Goal: Ask a question

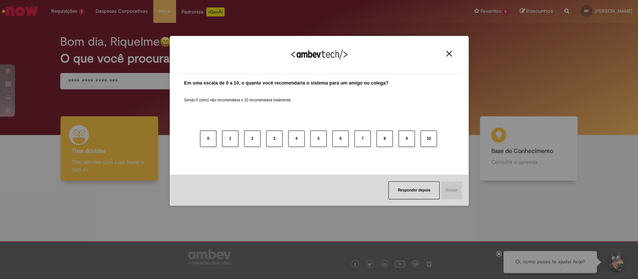
click at [451, 55] on img "Close" at bounding box center [449, 54] width 6 height 6
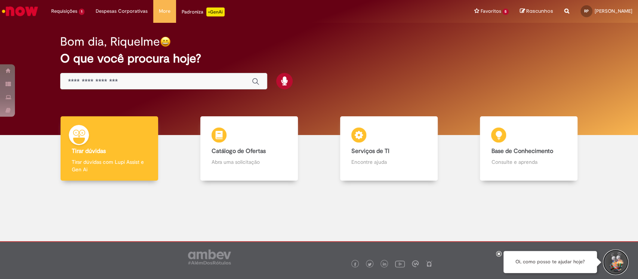
drag, startPoint x: 606, startPoint y: 264, endPoint x: 609, endPoint y: 258, distance: 7.2
click at [608, 261] on button "Iniciar Conversa de Suporte" at bounding box center [615, 262] width 22 height 22
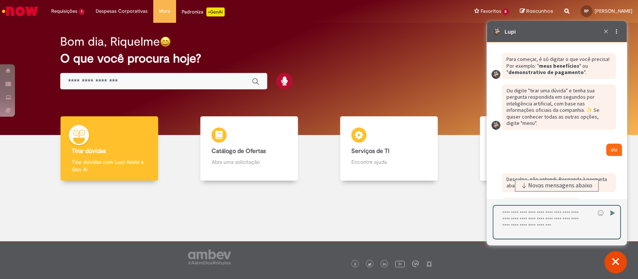
scroll to position [1235, 0]
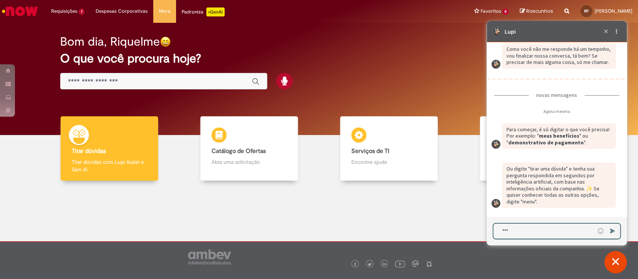
type textarea "****"
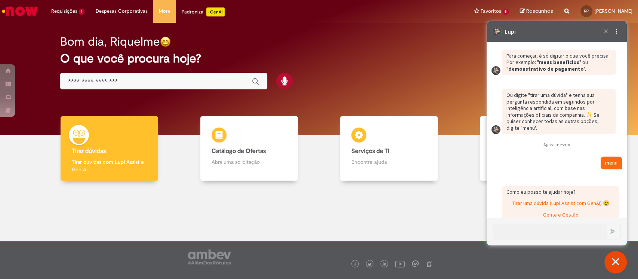
scroll to position [1420, 0]
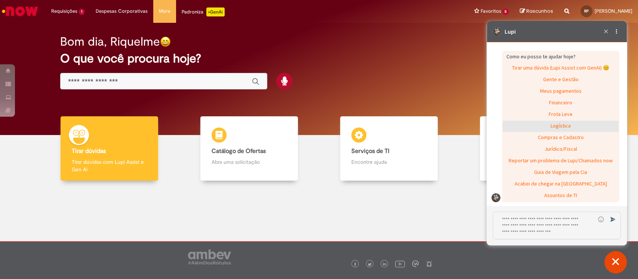
click at [560, 129] on div "Logística" at bounding box center [561, 126] width 116 height 11
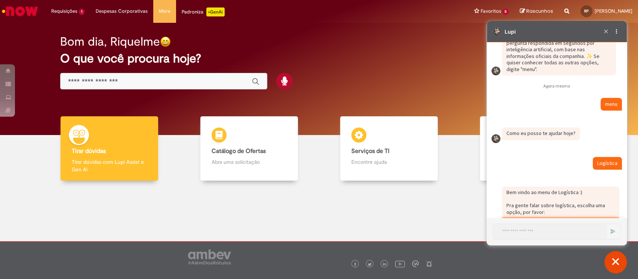
scroll to position [1429, 0]
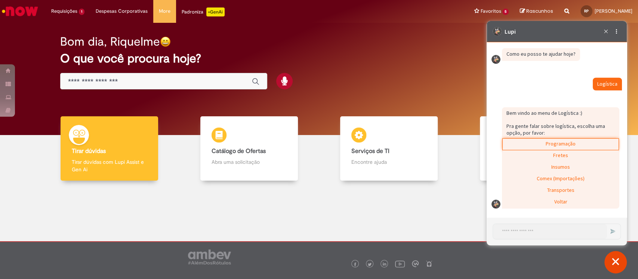
type div "programacao"
click at [574, 169] on div "Insumos" at bounding box center [561, 167] width 116 height 11
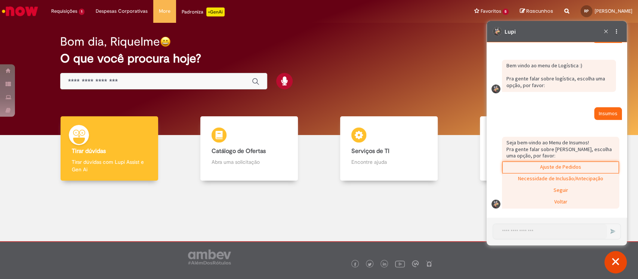
scroll to position [1460, 0]
click at [589, 167] on div "Ajuste de Pedidos" at bounding box center [561, 167] width 116 height 11
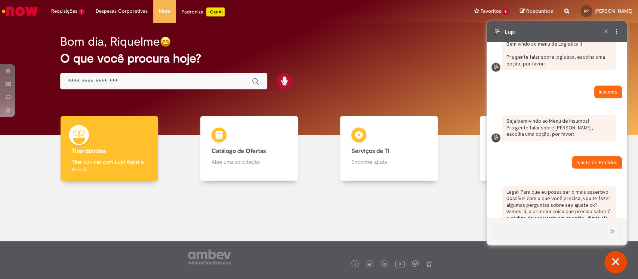
scroll to position [1504, 0]
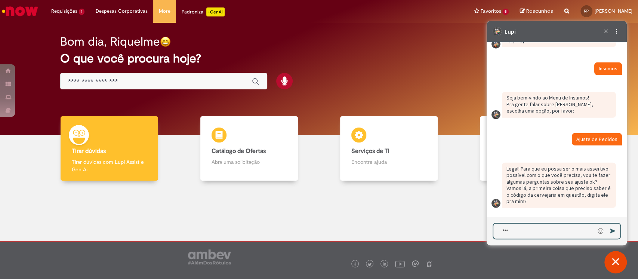
type textarea "****"
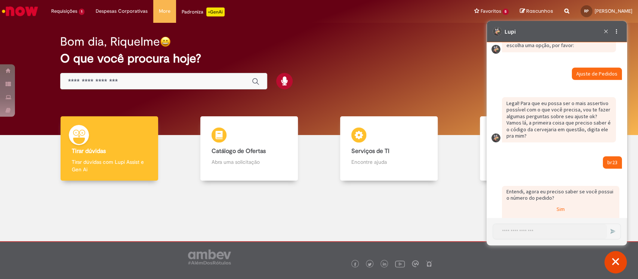
scroll to position [1590, 0]
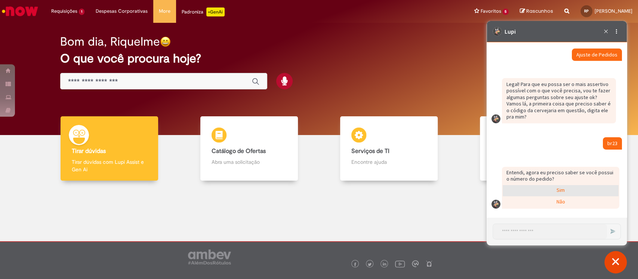
click at [549, 194] on div "Sim" at bounding box center [561, 190] width 116 height 11
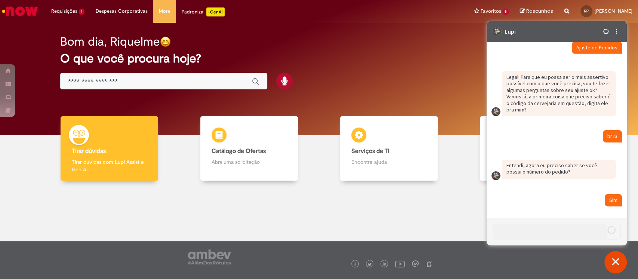
scroll to position [1628, 0]
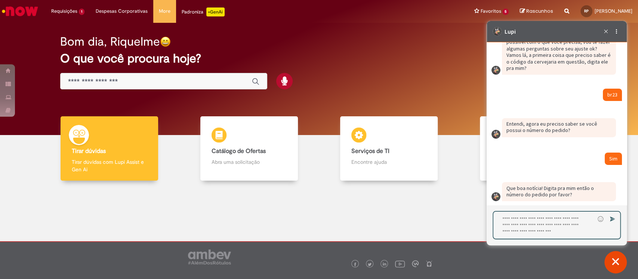
type textarea "*"
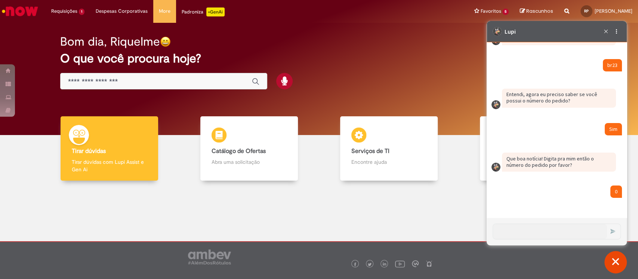
scroll to position [1690, 0]
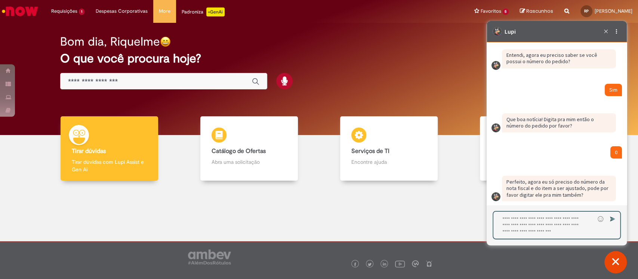
type textarea "*"
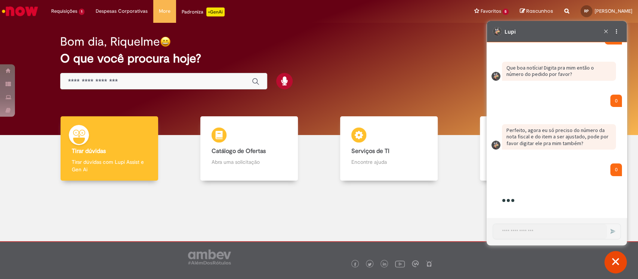
scroll to position [1866, 0]
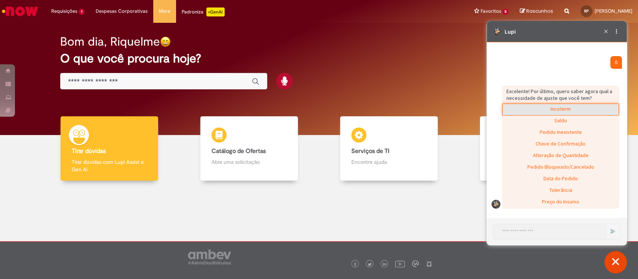
click at [556, 110] on div "Incoterm" at bounding box center [561, 109] width 116 height 11
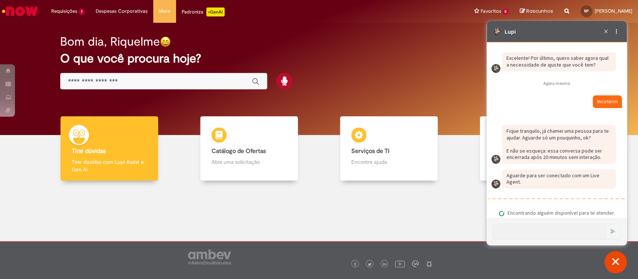
scroll to position [1917, 0]
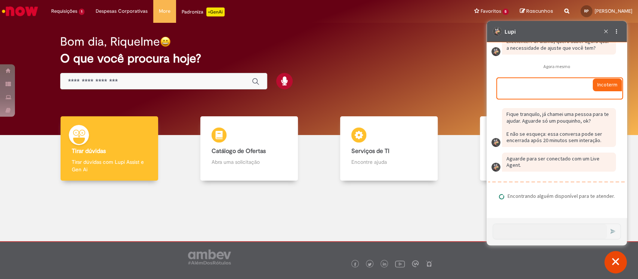
click at [526, 89] on div "Caixa de diálogo de bate-papo" at bounding box center [559, 86] width 124 height 16
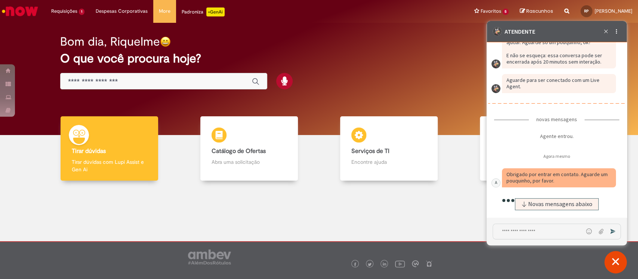
scroll to position [1995, 0]
click at [560, 205] on span "Novas mensagens abaixo" at bounding box center [560, 203] width 64 height 5
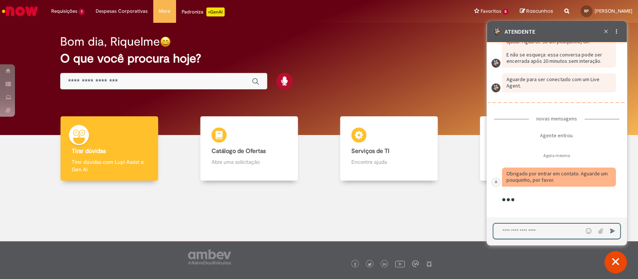
click at [526, 233] on textarea "Digite sua mensagem e pressione Enter para enviar" at bounding box center [537, 231] width 89 height 15
type textarea "***"
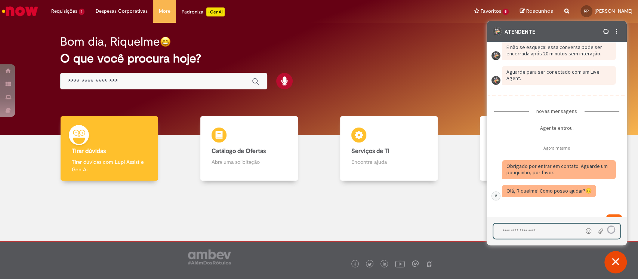
scroll to position [2025, 0]
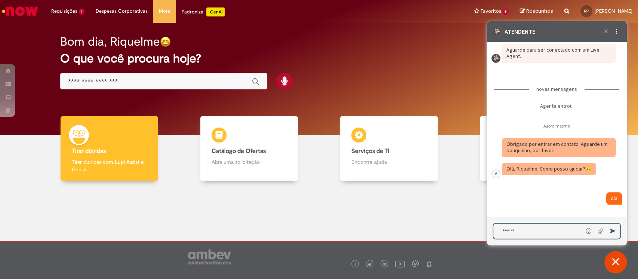
type textarea "********"
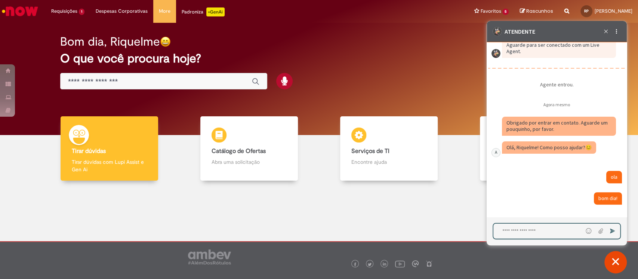
scroll to position [2030, 0]
paste textarea "**********"
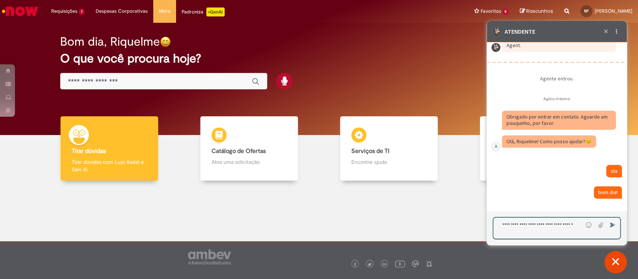
click at [538, 234] on textarea "**********" at bounding box center [538, 228] width 90 height 21
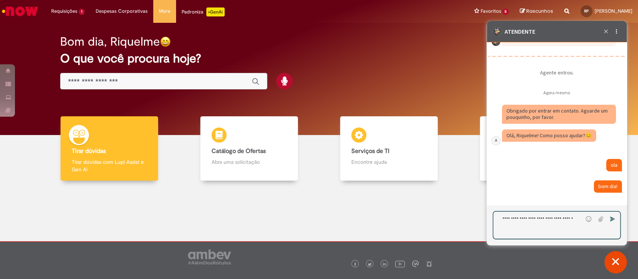
scroll to position [2046, 0]
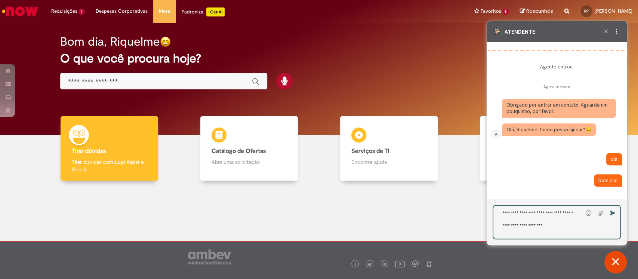
type textarea "**********"
click at [613, 212] on icon "Enviar Mensagem" at bounding box center [613, 213] width 6 height 6
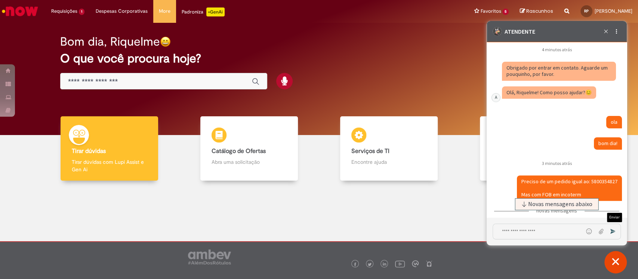
scroll to position [2131, 0]
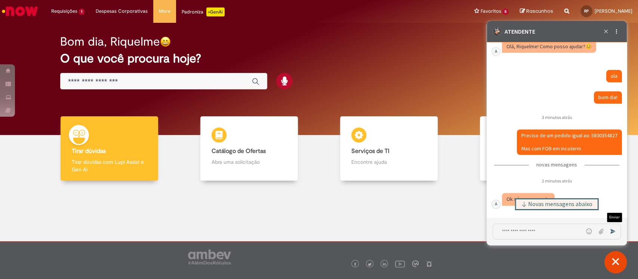
click at [538, 203] on span "Novas mensagens abaixo" at bounding box center [560, 203] width 64 height 5
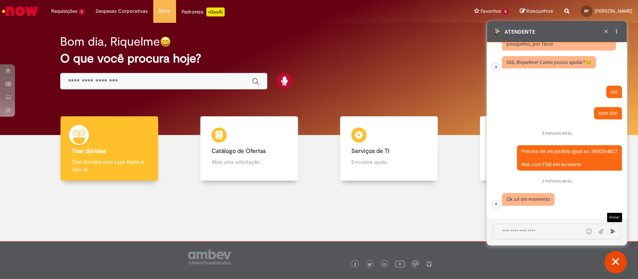
click at [540, 233] on textarea "Digite sua mensagem e pressione Enter para enviar" at bounding box center [538, 231] width 90 height 15
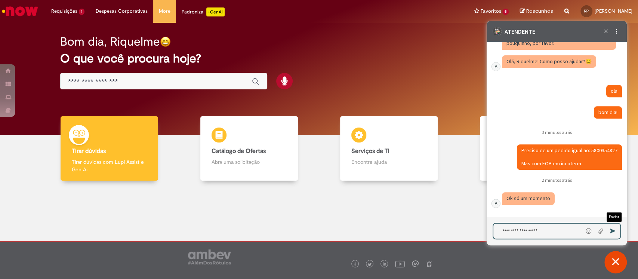
paste textarea "**********"
click at [500, 231] on textarea "**********" at bounding box center [538, 231] width 90 height 15
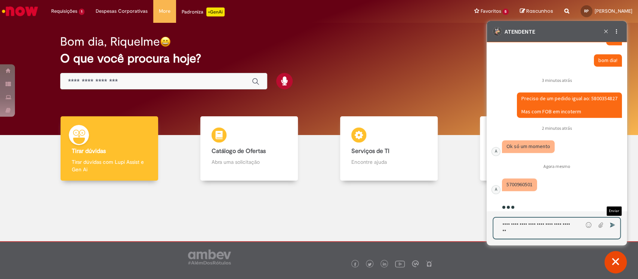
scroll to position [2182, 0]
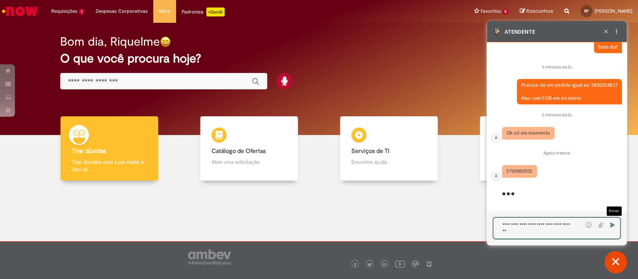
click at [531, 229] on textarea "**********" at bounding box center [538, 228] width 90 height 21
type textarea "**********"
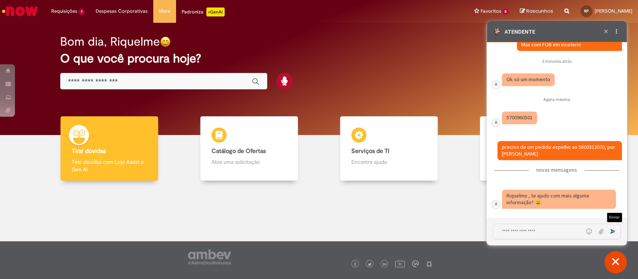
scroll to position [2235, 0]
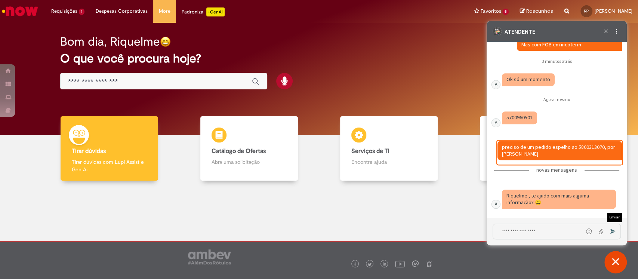
drag, startPoint x: 526, startPoint y: 154, endPoint x: 498, endPoint y: 145, distance: 29.4
click at [498, 145] on div "Caixa de diálogo de bate-papo" at bounding box center [559, 150] width 124 height 19
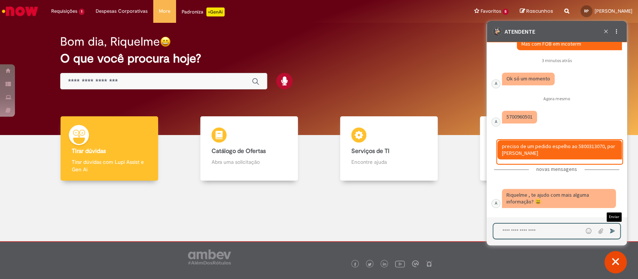
click at [533, 235] on textarea "Digite sua mensagem e pressione Enter para enviar" at bounding box center [538, 231] width 90 height 15
type textarea "**********"
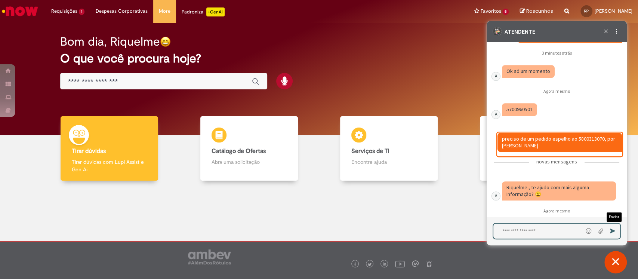
scroll to position [2277, 0]
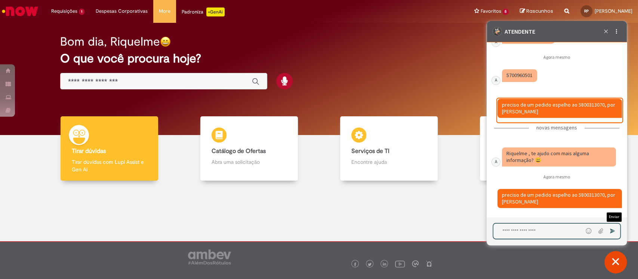
click at [523, 79] on div "Caixa de diálogo de bate-papo" at bounding box center [519, 75] width 35 height 13
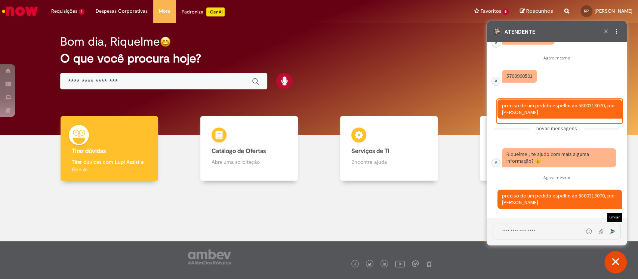
scroll to position [2277, 0]
click at [523, 79] on div "Caixa de diálogo de bate-papo" at bounding box center [519, 76] width 35 height 13
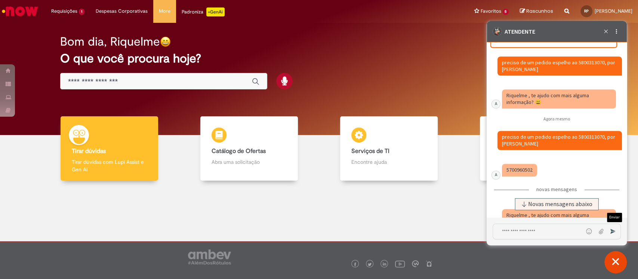
scroll to position [2339, 0]
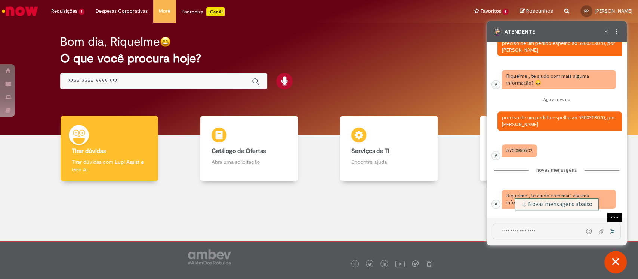
click at [541, 201] on span "Novas mensagens abaixo" at bounding box center [560, 203] width 64 height 5
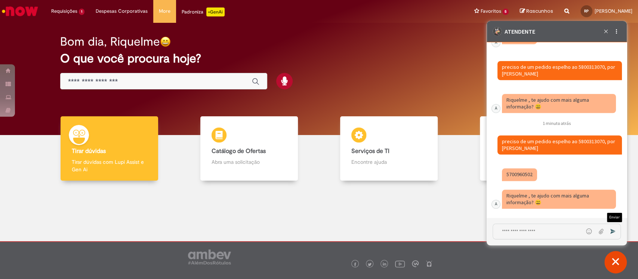
scroll to position [2315, 0]
click at [525, 238] on div "Caixa de diálogo de bate-papo" at bounding box center [538, 232] width 90 height 16
click at [525, 235] on textarea "Digite sua mensagem e pressione Enter para enviar" at bounding box center [538, 231] width 90 height 15
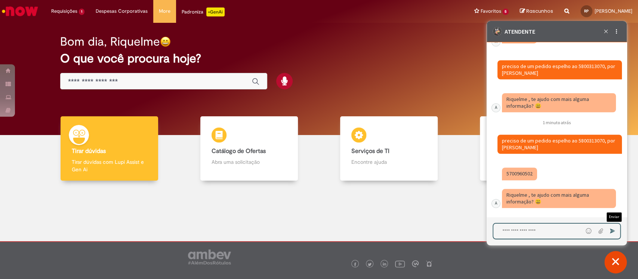
click at [525, 235] on textarea "Digite sua mensagem e pressione Enter para enviar" at bounding box center [538, 231] width 90 height 15
click at [515, 174] on fragment "5700960502" at bounding box center [519, 173] width 26 height 7
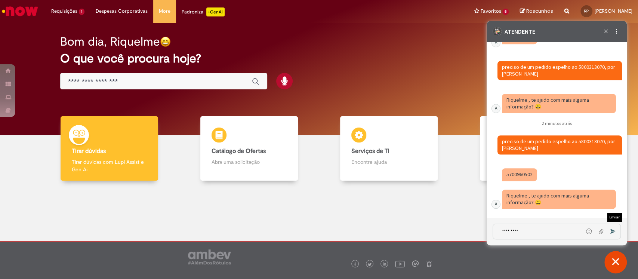
scroll to position [2315, 0]
click at [515, 174] on fragment "5700960502" at bounding box center [519, 174] width 26 height 7
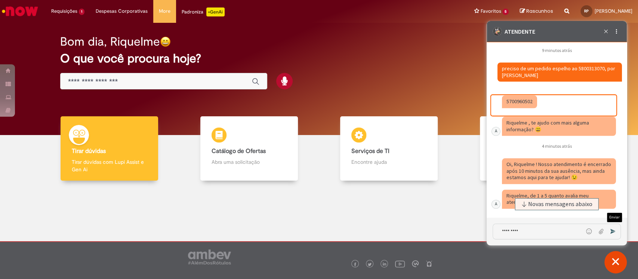
scroll to position [2388, 0]
click at [533, 228] on textarea "*********" at bounding box center [538, 231] width 90 height 15
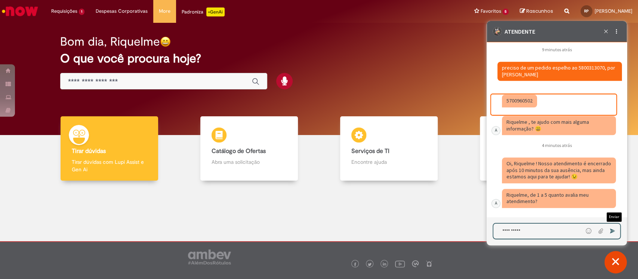
type textarea "**********"
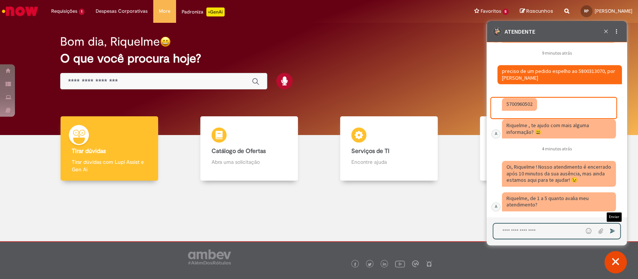
scroll to position [2427, 0]
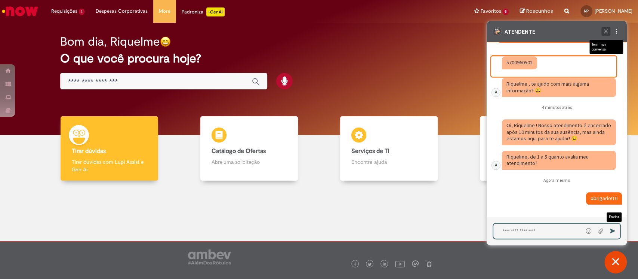
click at [603, 28] on div "Terminar conversa" at bounding box center [605, 31] width 9 height 9
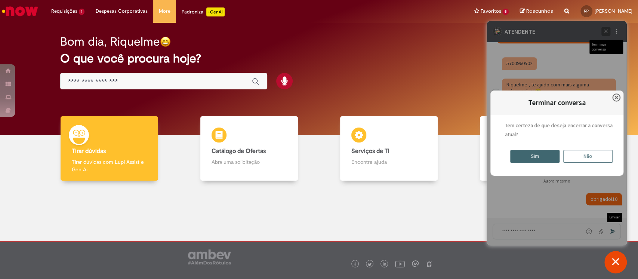
scroll to position [2426, 0]
click at [538, 150] on div "Sim" at bounding box center [534, 156] width 49 height 13
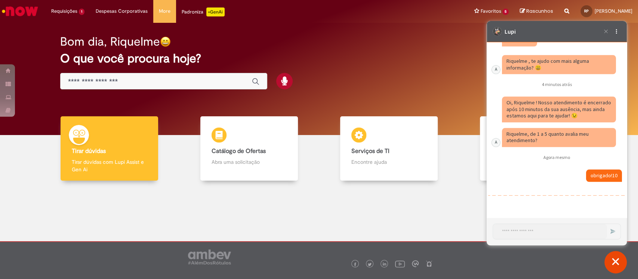
scroll to position [2471, 0]
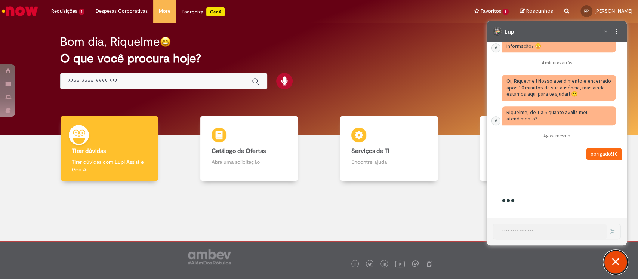
click at [613, 269] on button "Fechar conversa de suporte" at bounding box center [615, 262] width 22 height 22
